Goal: Complete application form: Complete application form

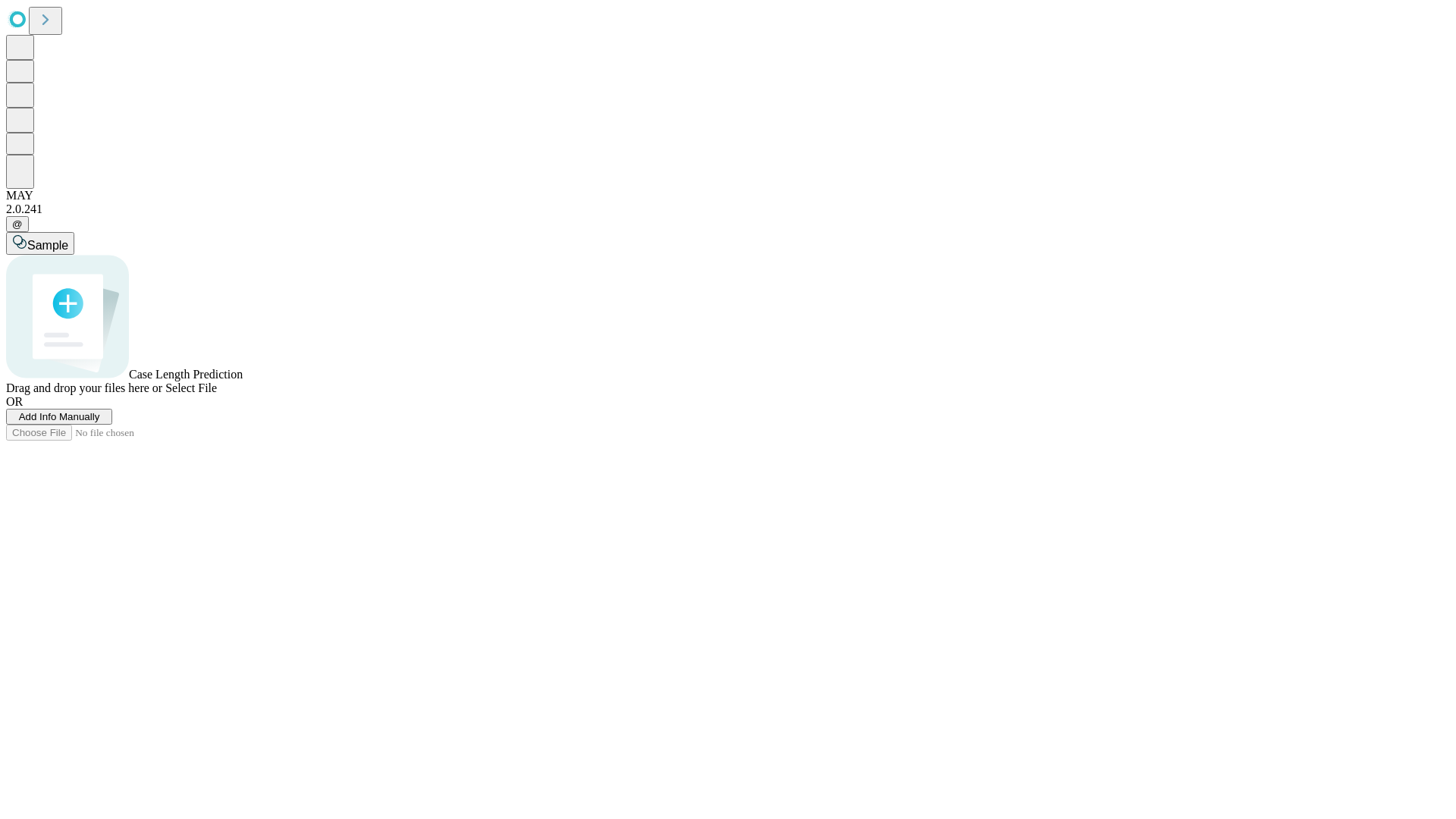
click at [100, 422] on span "Add Info Manually" at bounding box center [59, 417] width 81 height 11
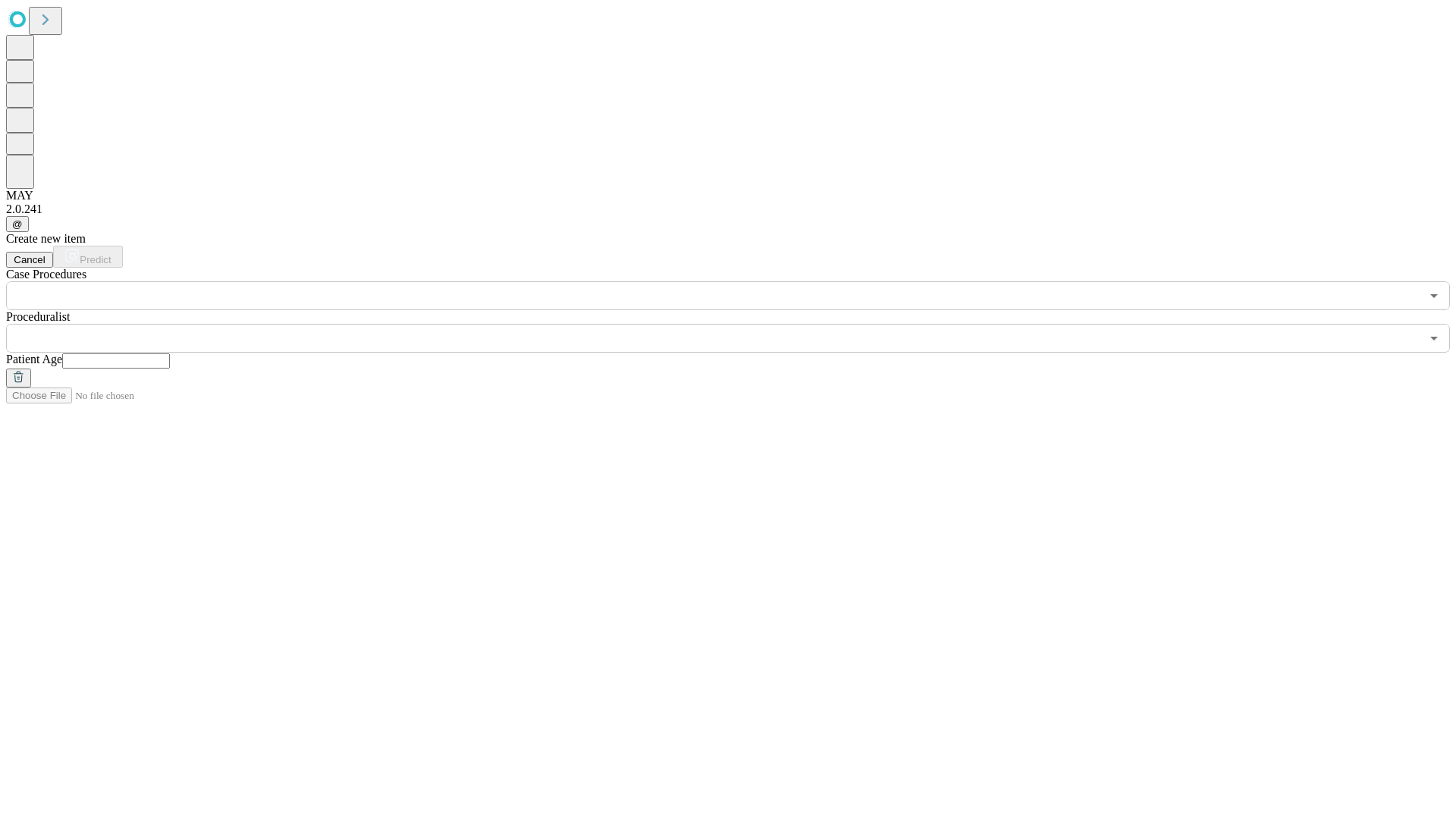
click at [170, 353] on input "text" at bounding box center [116, 360] width 108 height 16
type input "**"
click at [739, 324] on input "text" at bounding box center [713, 338] width 1415 height 29
